Goal: Navigation & Orientation: Find specific page/section

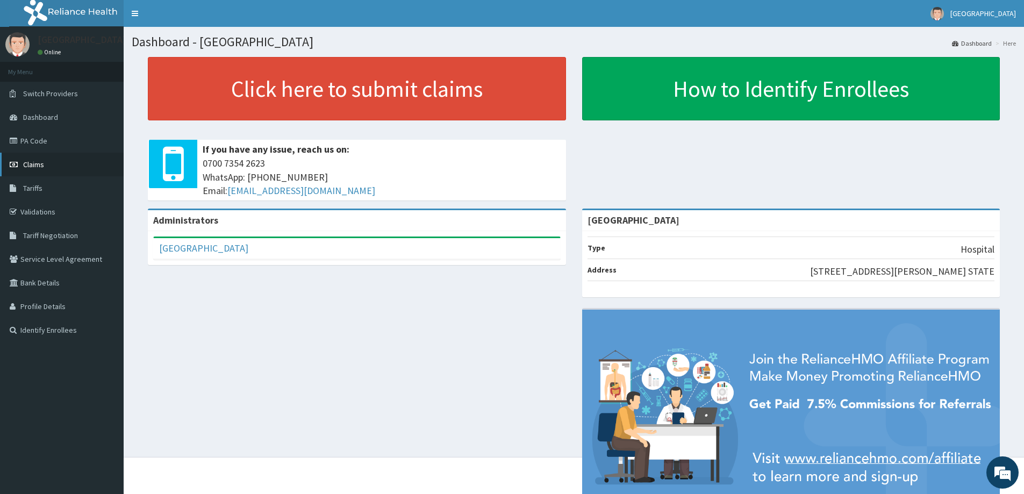
click at [29, 165] on span "Claims" at bounding box center [33, 165] width 21 height 10
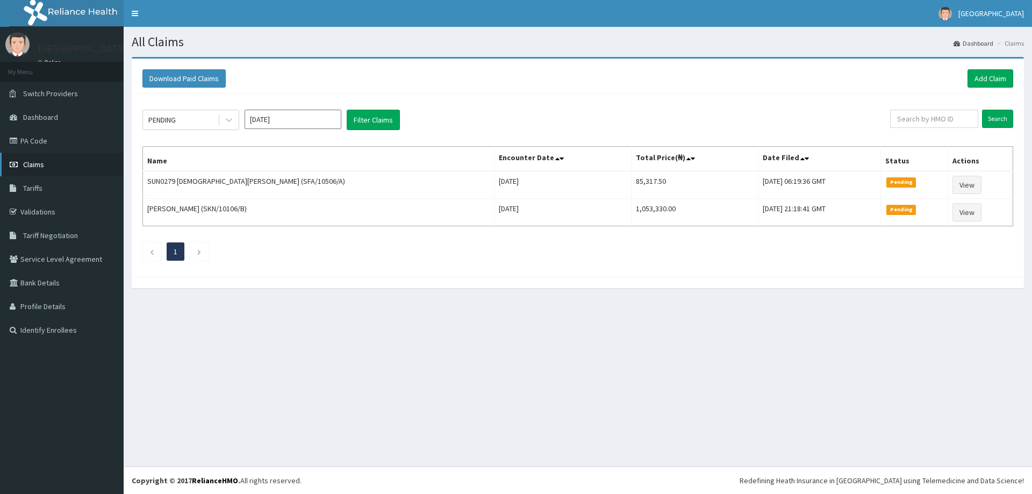
click at [53, 167] on link "Claims" at bounding box center [62, 165] width 124 height 24
click at [59, 139] on link "PA Code" at bounding box center [62, 141] width 124 height 24
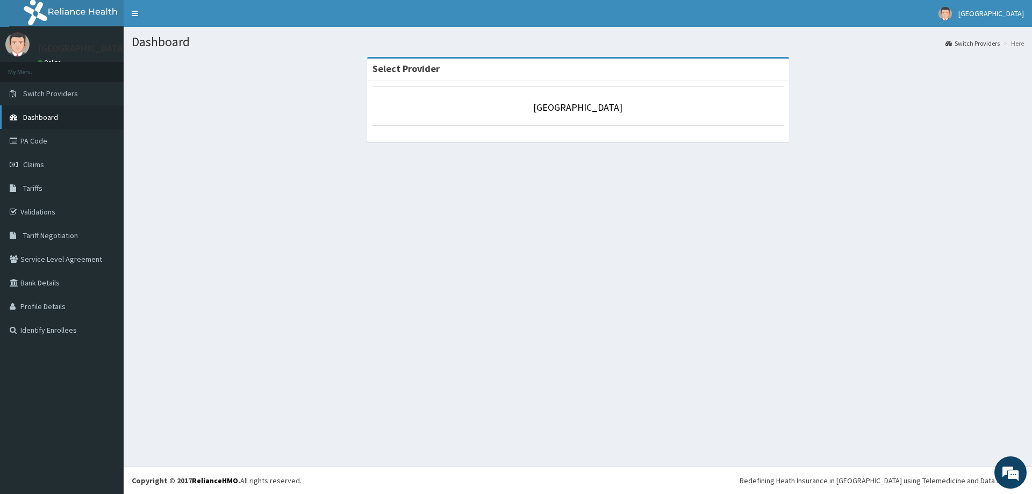
click at [40, 117] on span "Dashboard" at bounding box center [40, 117] width 35 height 10
